Goal: Use online tool/utility: Utilize a website feature to perform a specific function

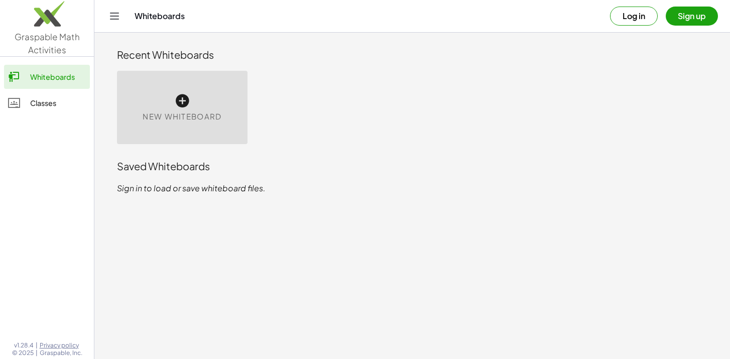
click at [182, 93] on icon at bounding box center [182, 101] width 16 height 16
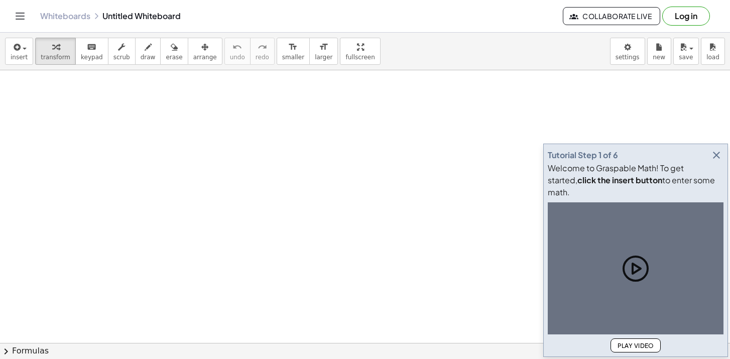
click at [179, 116] on div at bounding box center [365, 342] width 730 height 545
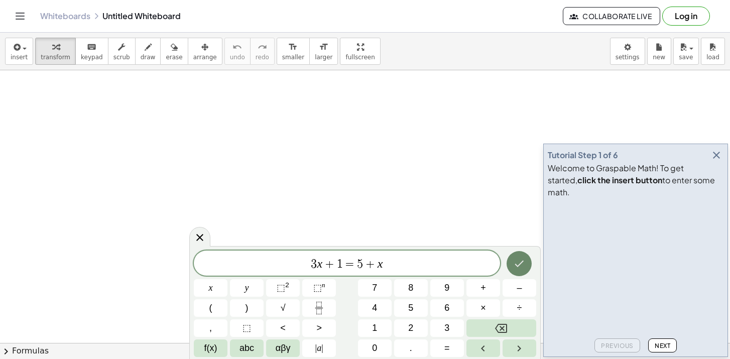
click at [519, 265] on icon "Done" at bounding box center [519, 263] width 9 height 7
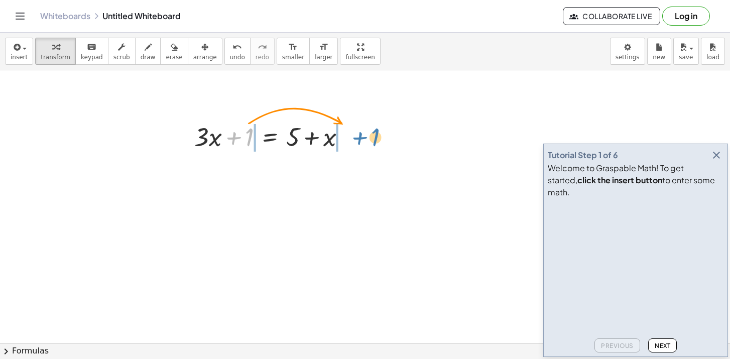
drag, startPoint x: 248, startPoint y: 137, endPoint x: 373, endPoint y: 137, distance: 125.5
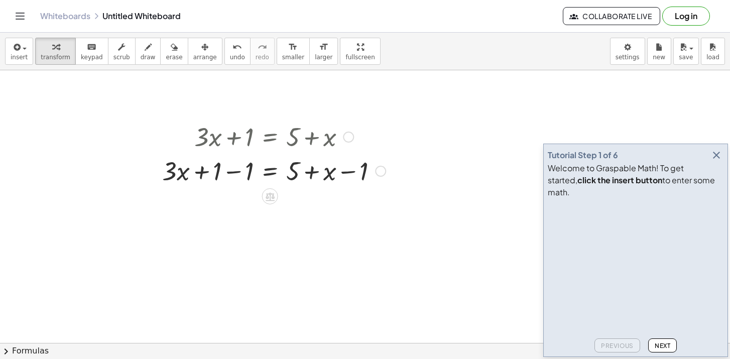
click at [317, 173] on div at bounding box center [273, 170] width 233 height 34
click at [354, 174] on div at bounding box center [273, 170] width 233 height 34
click at [227, 177] on div at bounding box center [273, 170] width 233 height 34
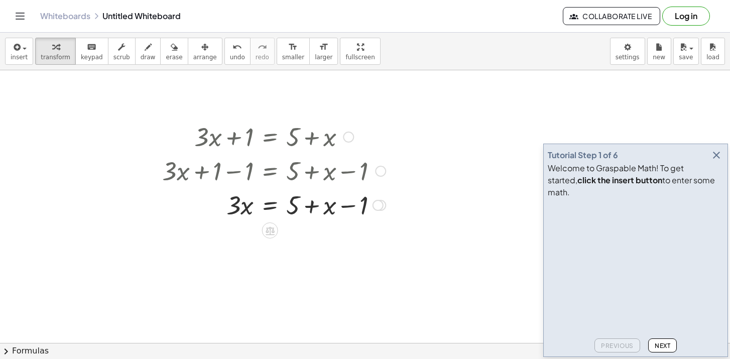
click at [248, 206] on div at bounding box center [273, 204] width 233 height 34
drag, startPoint x: 331, startPoint y: 209, endPoint x: 258, endPoint y: 211, distance: 72.3
click at [258, 211] on div at bounding box center [273, 204] width 233 height 34
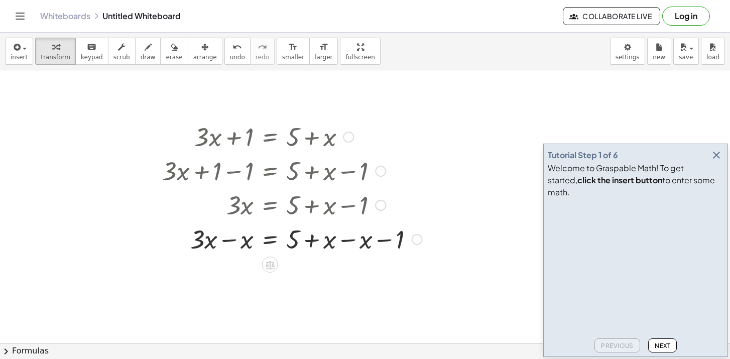
click at [234, 235] on div at bounding box center [292, 238] width 270 height 34
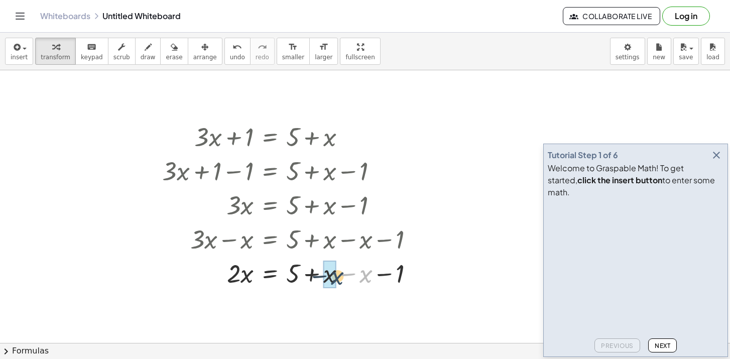
drag, startPoint x: 368, startPoint y: 276, endPoint x: 333, endPoint y: 279, distance: 35.2
click at [306, 309] on div at bounding box center [292, 307] width 270 height 34
click at [244, 311] on div at bounding box center [292, 307] width 270 height 34
click at [296, 309] on div at bounding box center [292, 307] width 270 height 34
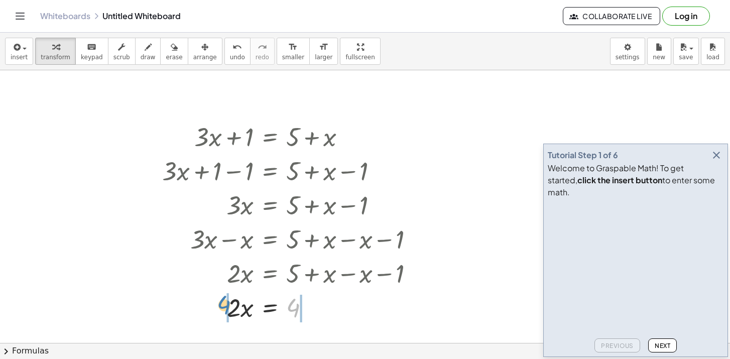
drag, startPoint x: 296, startPoint y: 309, endPoint x: 227, endPoint y: 306, distance: 68.8
click at [220, 310] on div at bounding box center [292, 307] width 270 height 34
click at [227, 309] on div at bounding box center [292, 307] width 270 height 34
drag, startPoint x: 193, startPoint y: 307, endPoint x: 329, endPoint y: 307, distance: 135.5
click at [385, 309] on div at bounding box center [292, 307] width 270 height 34
